Goal: Obtain resource: Obtain resource

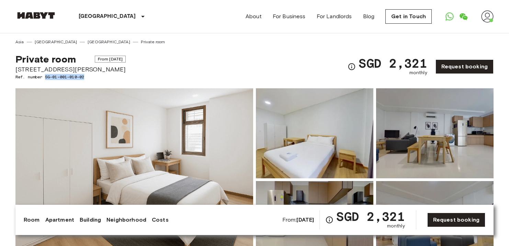
drag, startPoint x: 88, startPoint y: 75, endPoint x: 46, endPoint y: 76, distance: 42.3
click at [46, 76] on span "Ref. number SG-01-001-010-02" at bounding box center [70, 77] width 110 height 6
copy span "SG-01-001-010-02"
drag, startPoint x: 97, startPoint y: 73, endPoint x: 47, endPoint y: 74, distance: 50.5
click at [47, 74] on div "Private room From Oct 22 2025 16 Hamilton Road Ref. number SG-01-001-010-02" at bounding box center [70, 66] width 110 height 27
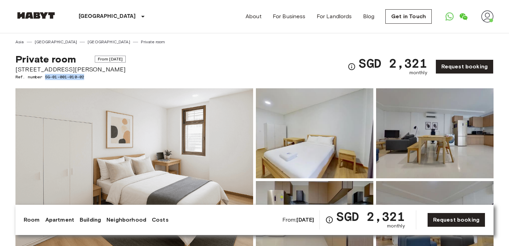
drag, startPoint x: 47, startPoint y: 76, endPoint x: 96, endPoint y: 76, distance: 48.8
click at [96, 76] on span "Ref. number SG-01-001-010-02" at bounding box center [70, 77] width 110 height 6
copy span "SG-01-001-010-02"
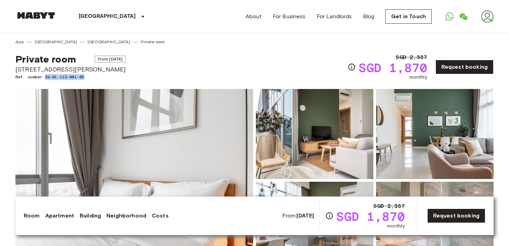
drag, startPoint x: 89, startPoint y: 77, endPoint x: 46, endPoint y: 77, distance: 43.6
click at [46, 77] on span "Ref. number SG-01-113-001-05" at bounding box center [70, 77] width 110 height 6
copy span "SG-01-113-001-05"
